Goal: Transaction & Acquisition: Purchase product/service

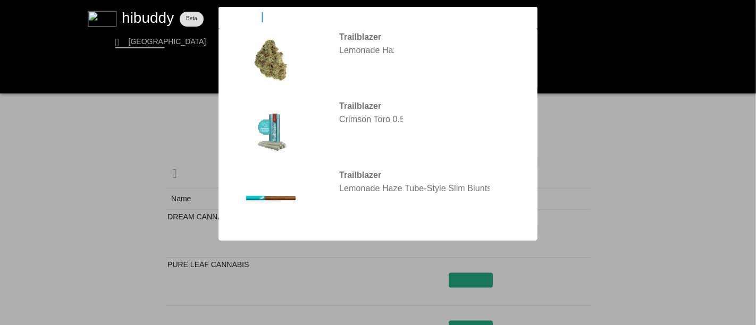
click at [262, 19] on input "Trailblazer" at bounding box center [369, 17] width 292 height 10
drag, startPoint x: 0, startPoint y: 0, endPoint x: 217, endPoint y: 18, distance: 217.7
click at [217, 18] on flt-glass-pane at bounding box center [378, 162] width 756 height 325
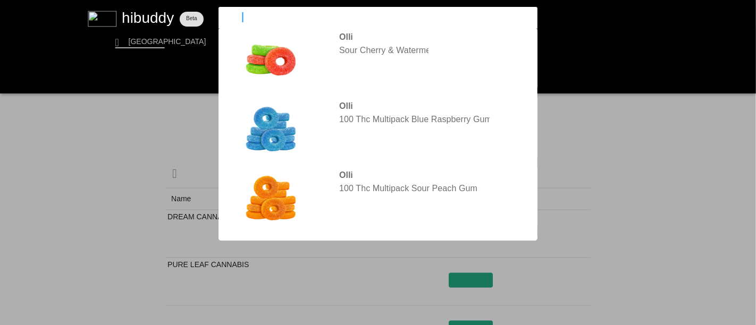
type input "[PERSON_NAME] o's"
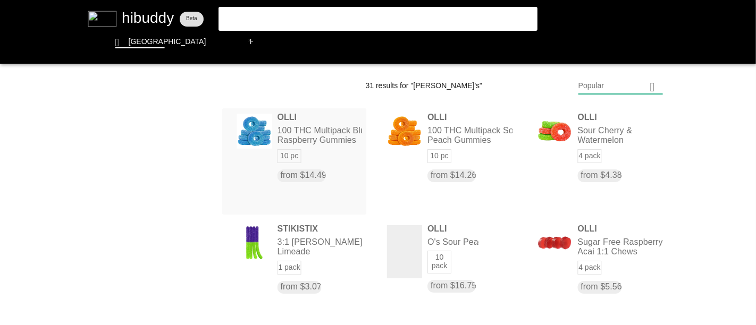
click at [299, 125] on flt-glass-pane at bounding box center [378, 162] width 756 height 325
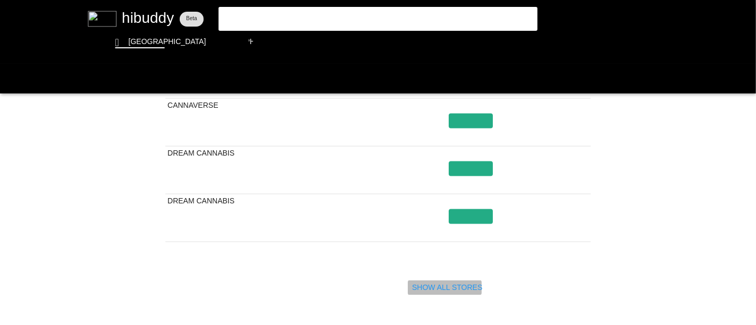
click at [457, 284] on flt-glass-pane at bounding box center [378, 162] width 756 height 325
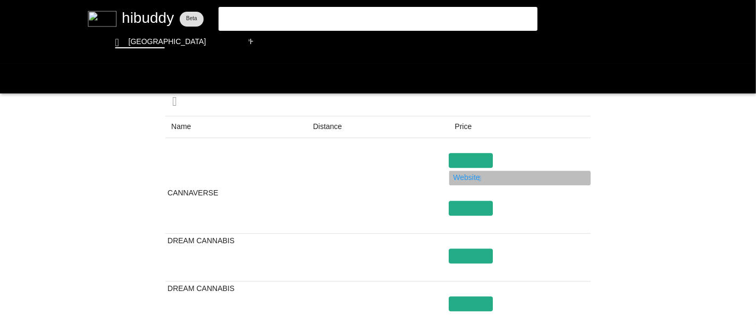
click at [463, 180] on flt-glass-pane at bounding box center [378, 162] width 756 height 325
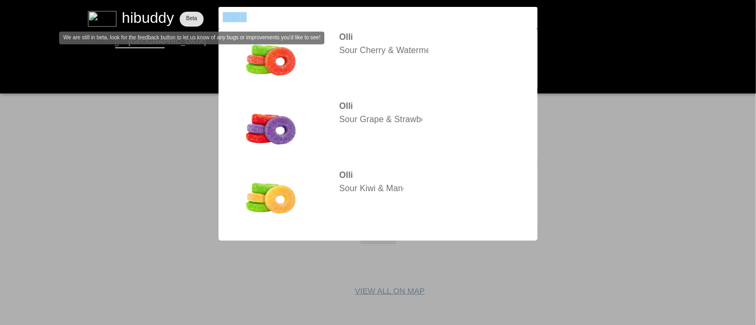
drag, startPoint x: 255, startPoint y: 15, endPoint x: 202, endPoint y: 16, distance: 52.6
click at [202, 16] on flt-glass-pane at bounding box center [378, 162] width 756 height 325
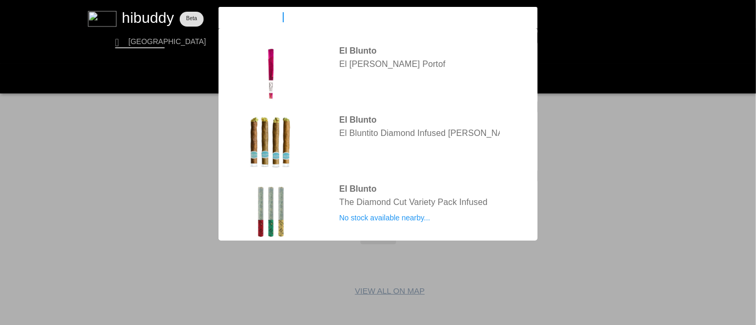
type input "El blunto variety"
click at [387, 199] on flt-glass-pane at bounding box center [378, 162] width 756 height 325
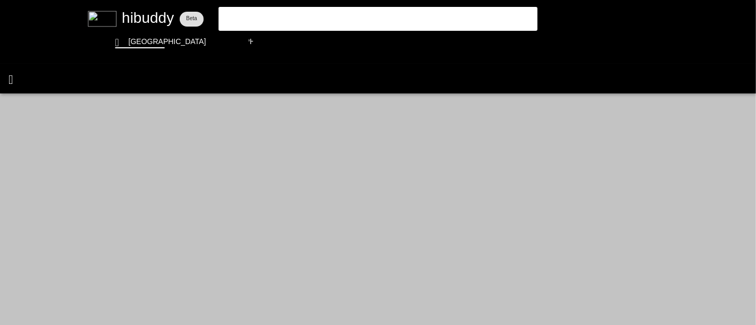
click at [12, 77] on flt-glass-pane at bounding box center [378, 162] width 756 height 325
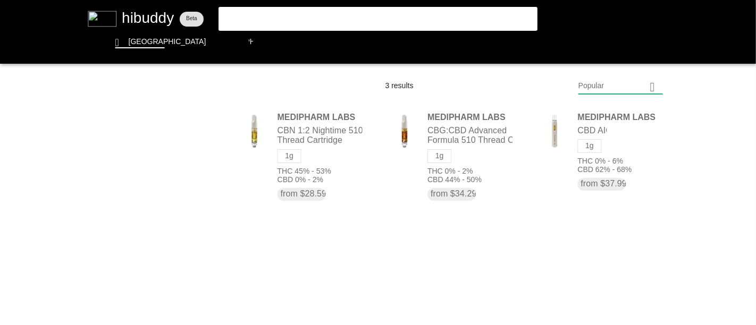
click at [243, 19] on flt-glass-pane at bounding box center [378, 162] width 756 height 325
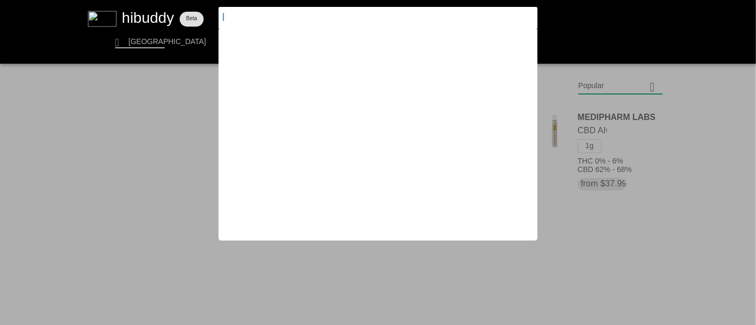
click at [671, 269] on flt-glass-pane at bounding box center [378, 162] width 756 height 325
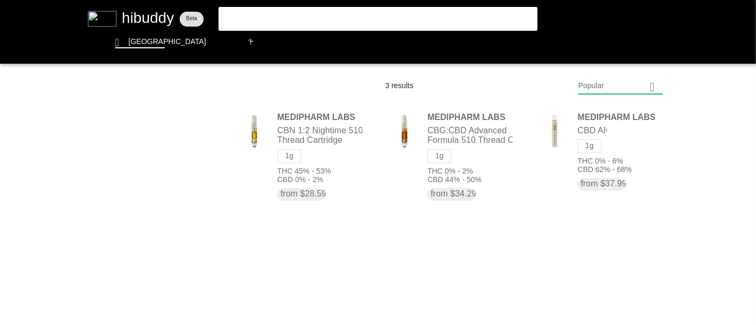
click at [307, 20] on flt-glass-pane at bounding box center [378, 162] width 756 height 325
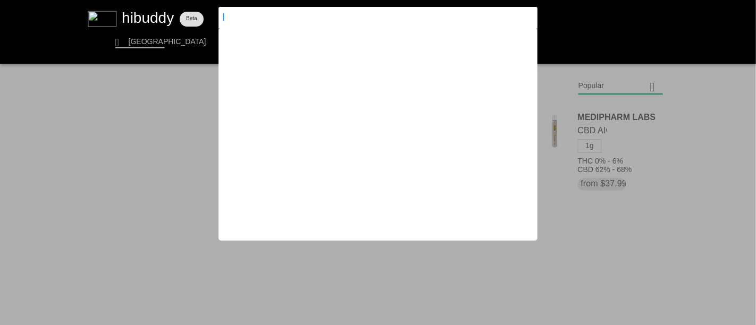
click at [307, 18] on input at bounding box center [369, 17] width 292 height 10
drag, startPoint x: 307, startPoint y: 18, endPoint x: 300, endPoint y: 16, distance: 7.1
click at [307, 16] on input at bounding box center [369, 17] width 292 height 10
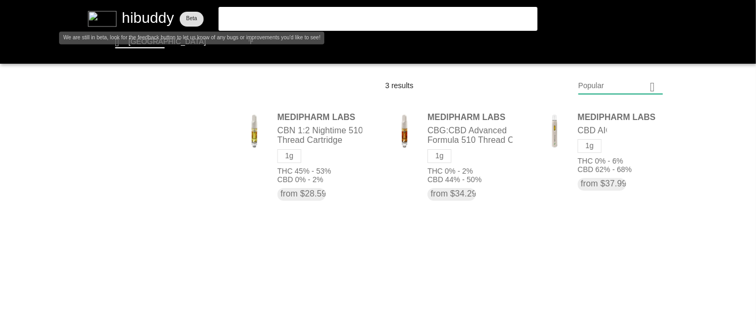
click at [147, 13] on flt-glass-pane at bounding box center [378, 162] width 756 height 325
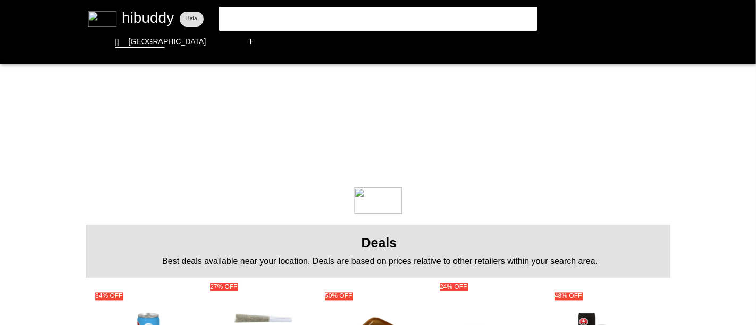
click at [289, 17] on flt-glass-pane at bounding box center [378, 162] width 756 height 325
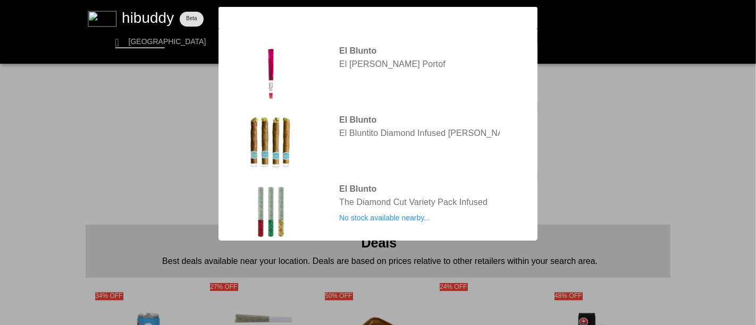
type input "el blunto variety"
click at [714, 162] on flt-glass-pane at bounding box center [378, 162] width 756 height 325
